Goal: Task Accomplishment & Management: Use online tool/utility

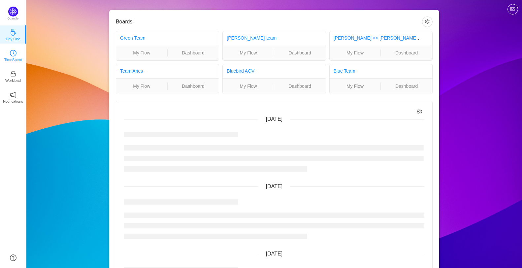
click at [14, 53] on icon "icon: clock-circle" at bounding box center [13, 53] width 7 height 7
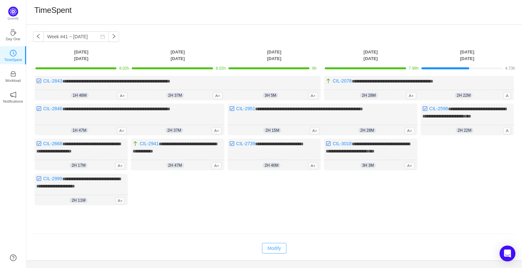
click at [271, 248] on button "Modify" at bounding box center [274, 248] width 24 height 11
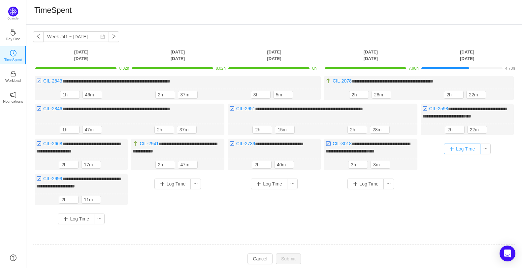
click at [451, 148] on button "Log Time" at bounding box center [462, 149] width 37 height 11
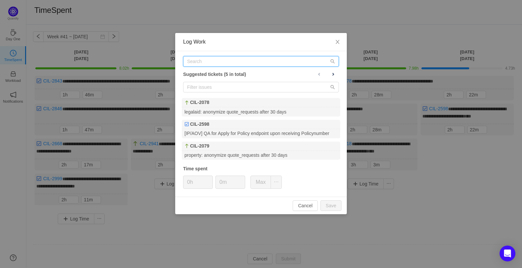
click at [230, 61] on input "text" at bounding box center [261, 61] width 156 height 11
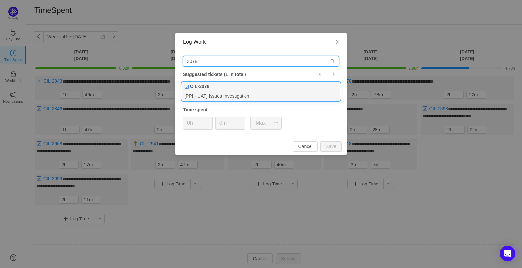
type input "3078"
click at [197, 92] on div "[PPI - UAT] Issues Investigation" at bounding box center [261, 95] width 158 height 9
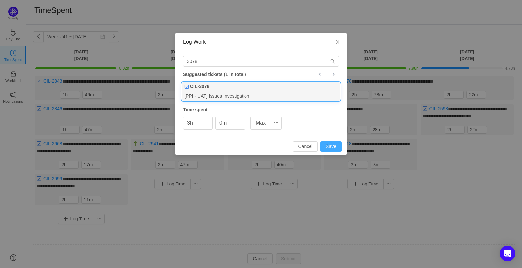
click at [329, 147] on button "Save" at bounding box center [331, 146] width 21 height 11
type input "0h"
